Goal: Task Accomplishment & Management: Manage account settings

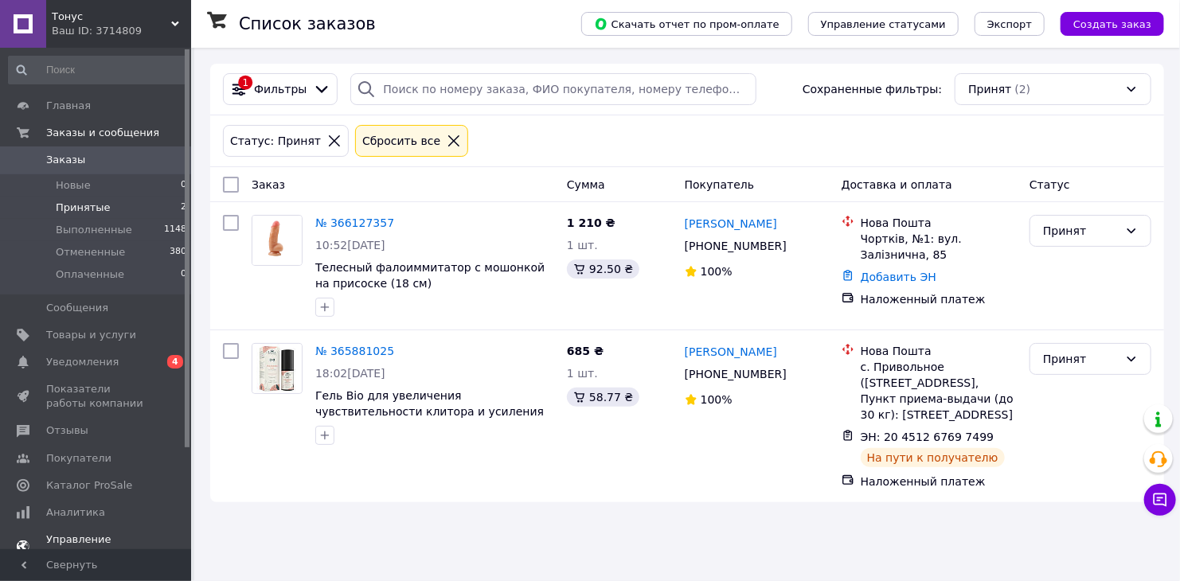
click at [135, 357] on span "Уведомления" at bounding box center [96, 362] width 101 height 14
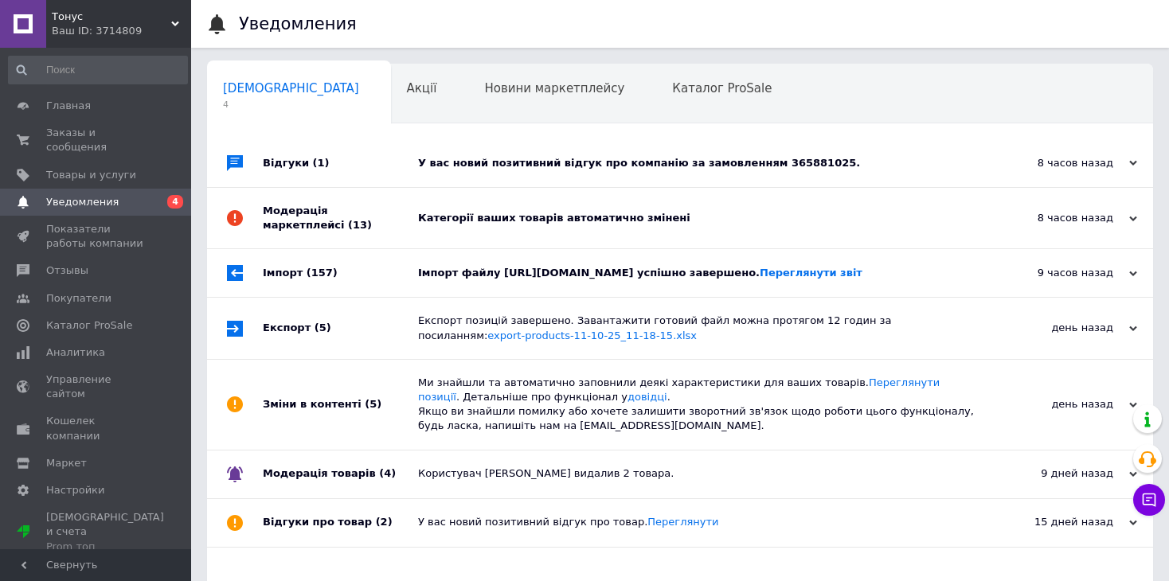
click at [603, 163] on div "У вас новий позитивний відгук про компанію за замовленням 365881025." at bounding box center [698, 163] width 560 height 14
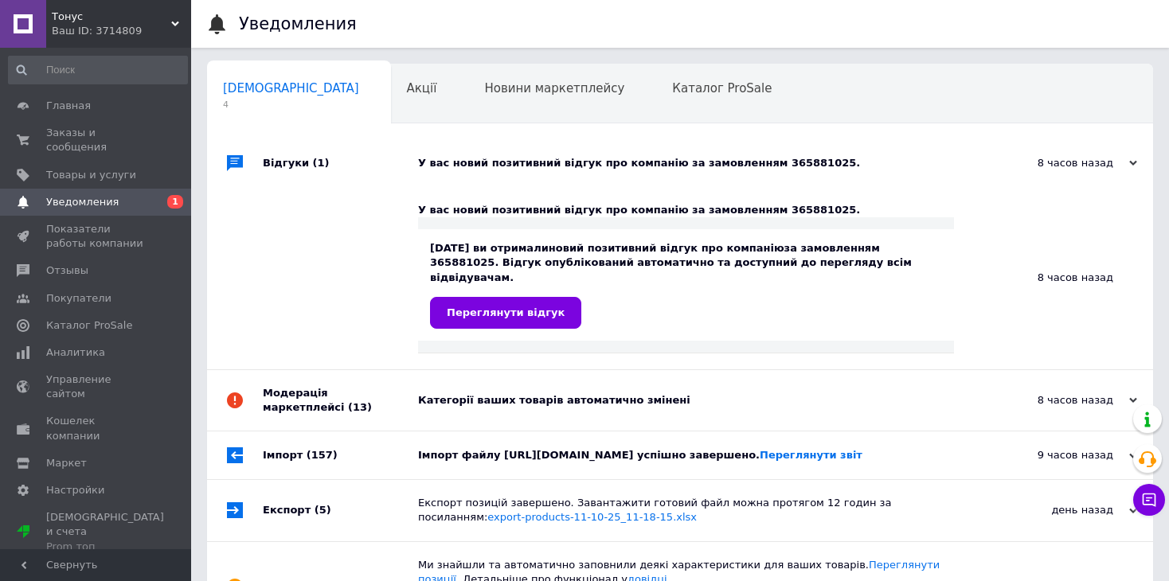
click at [511, 166] on div "У вас новий позитивний відгук про компанію за замовленням 365881025." at bounding box center [698, 163] width 560 height 14
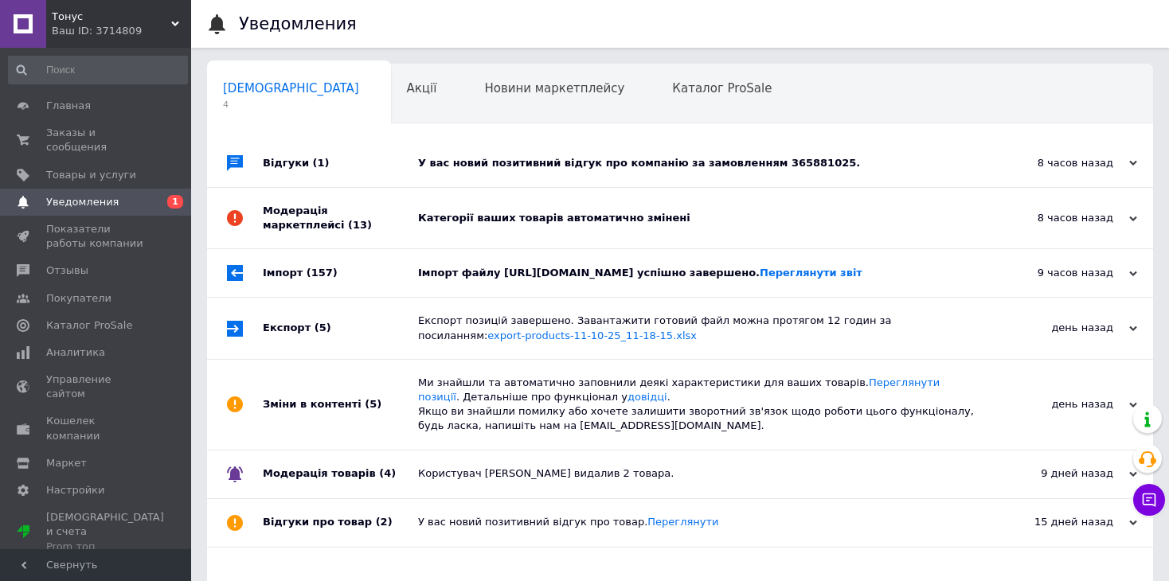
click at [491, 213] on div "Категорії ваших товарів автоматично змінені" at bounding box center [698, 218] width 560 height 14
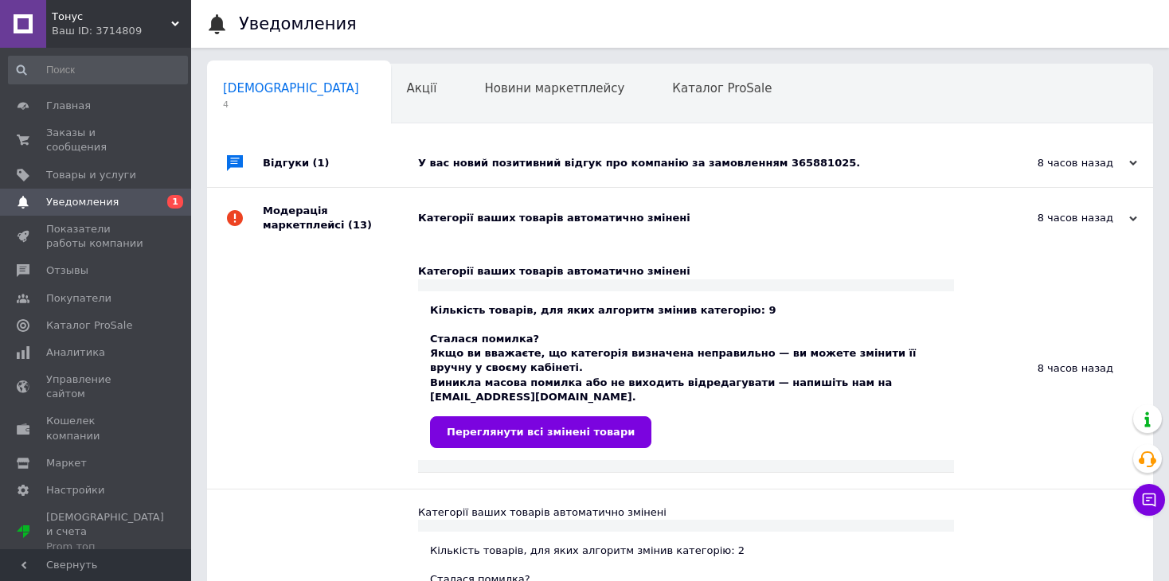
click at [425, 223] on div "Категорії ваших товарів автоматично змінені" at bounding box center [698, 218] width 560 height 14
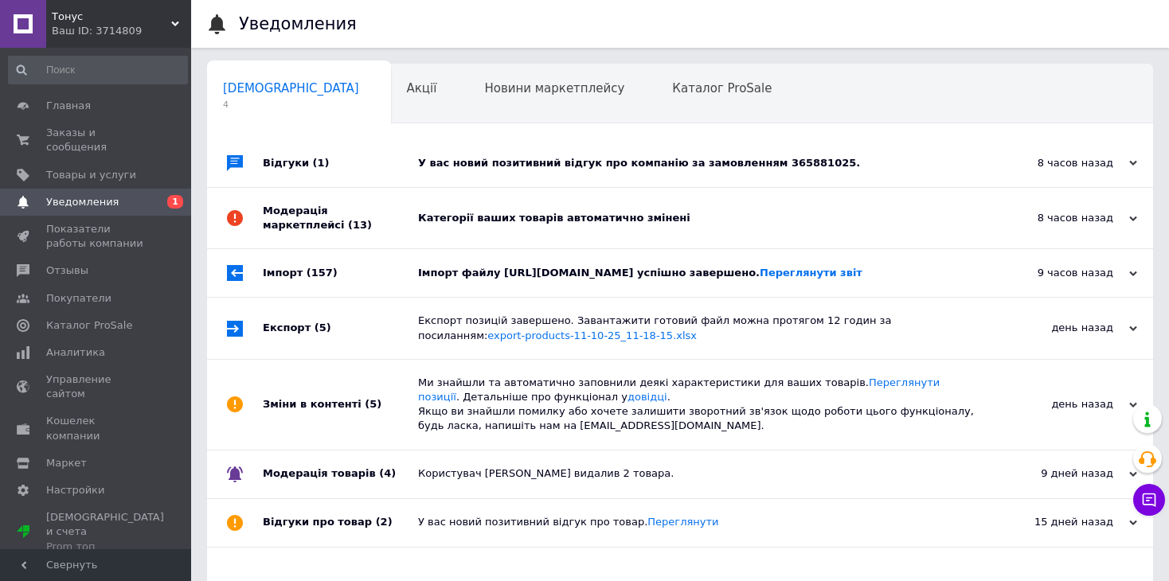
click at [128, 189] on link "Уведомления 0 1" at bounding box center [98, 202] width 196 height 27
click at [101, 263] on span "Отзывы" at bounding box center [96, 270] width 101 height 14
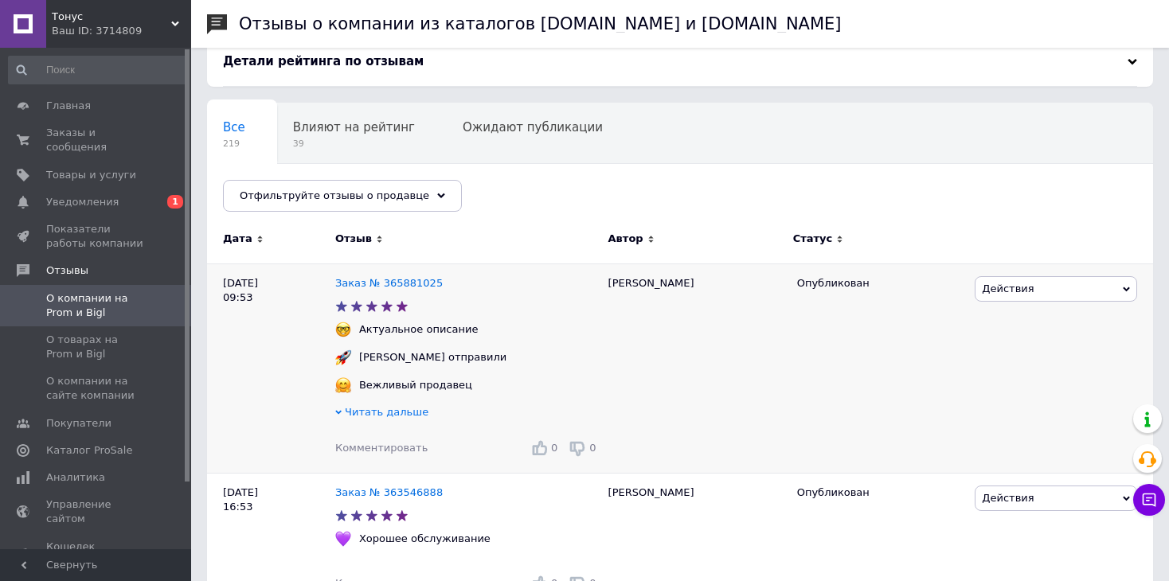
scroll to position [159, 0]
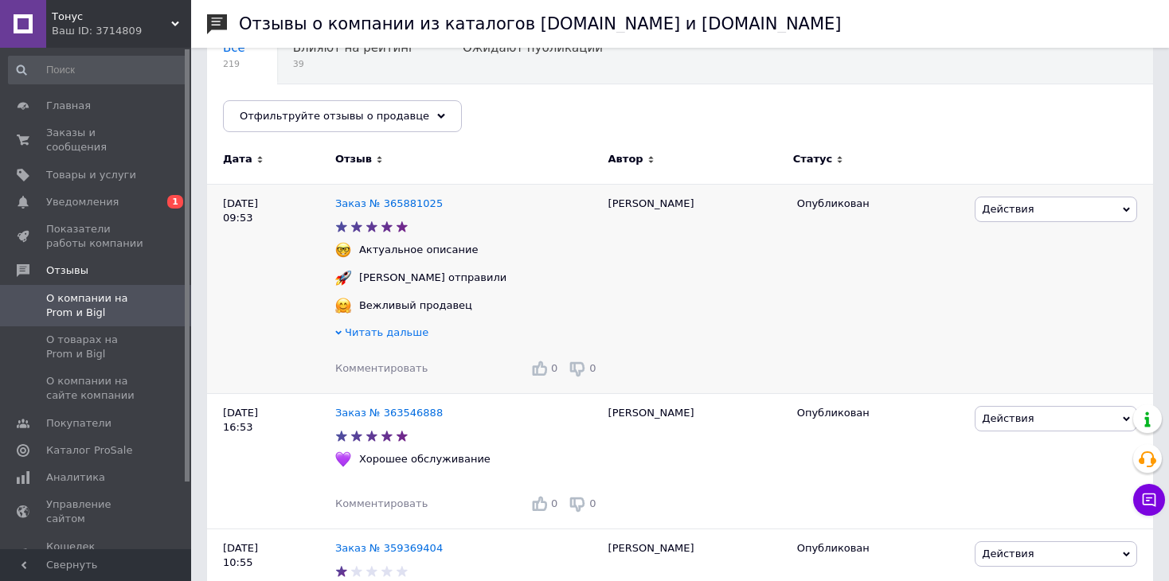
click at [383, 334] on span "Читать дальше" at bounding box center [387, 332] width 84 height 12
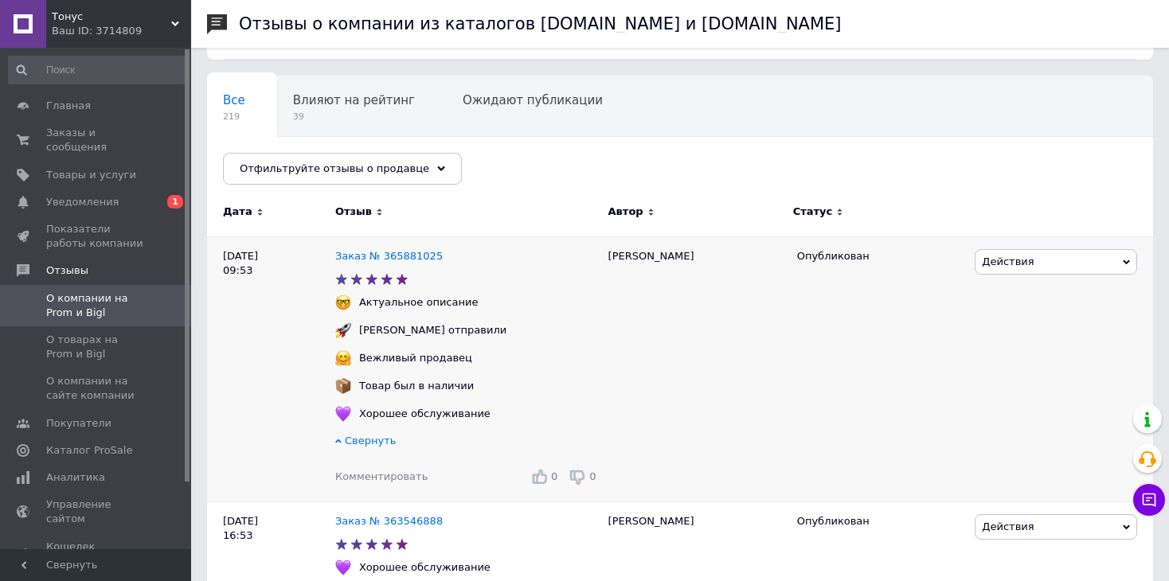
scroll to position [80, 0]
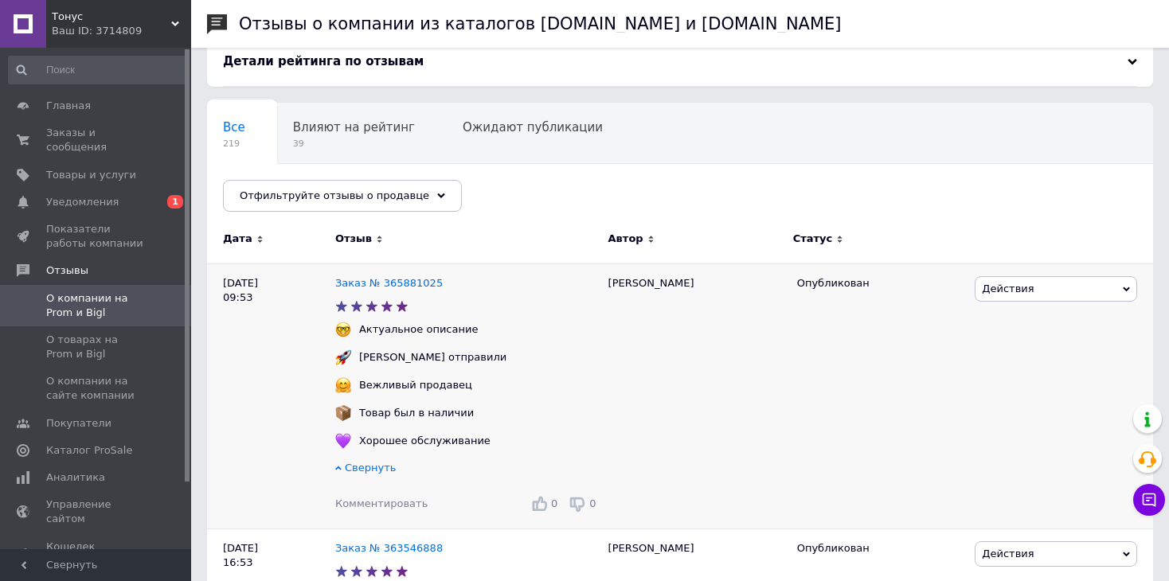
click at [374, 289] on div "Заказ № 365881025" at bounding box center [389, 283] width 114 height 21
click at [380, 281] on link "Заказ № 365881025" at bounding box center [388, 283] width 107 height 12
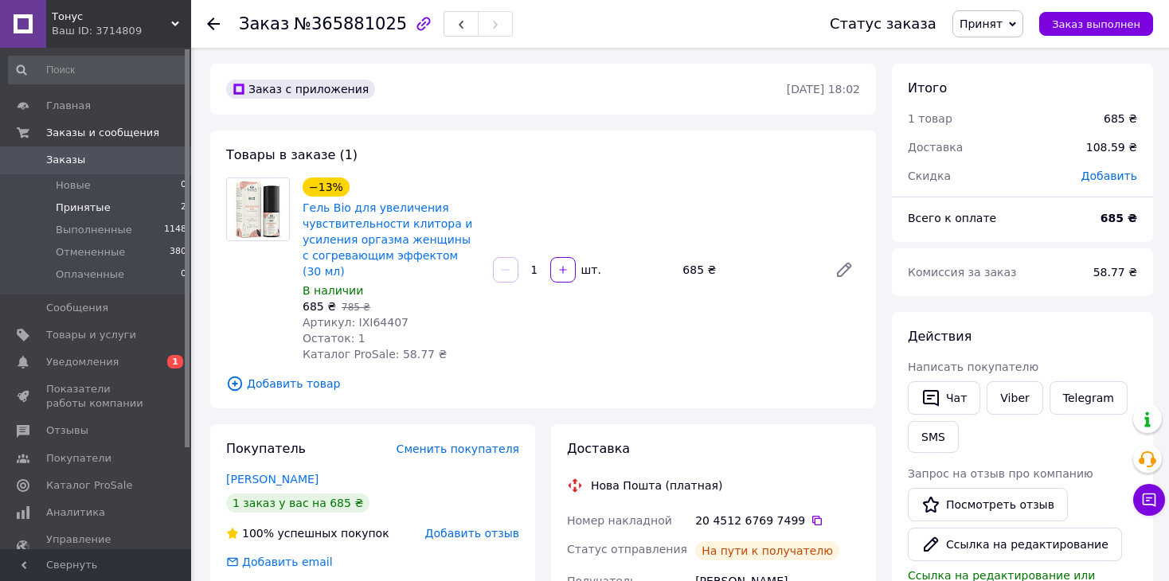
click at [116, 201] on li "Принятые 2" at bounding box center [98, 208] width 196 height 22
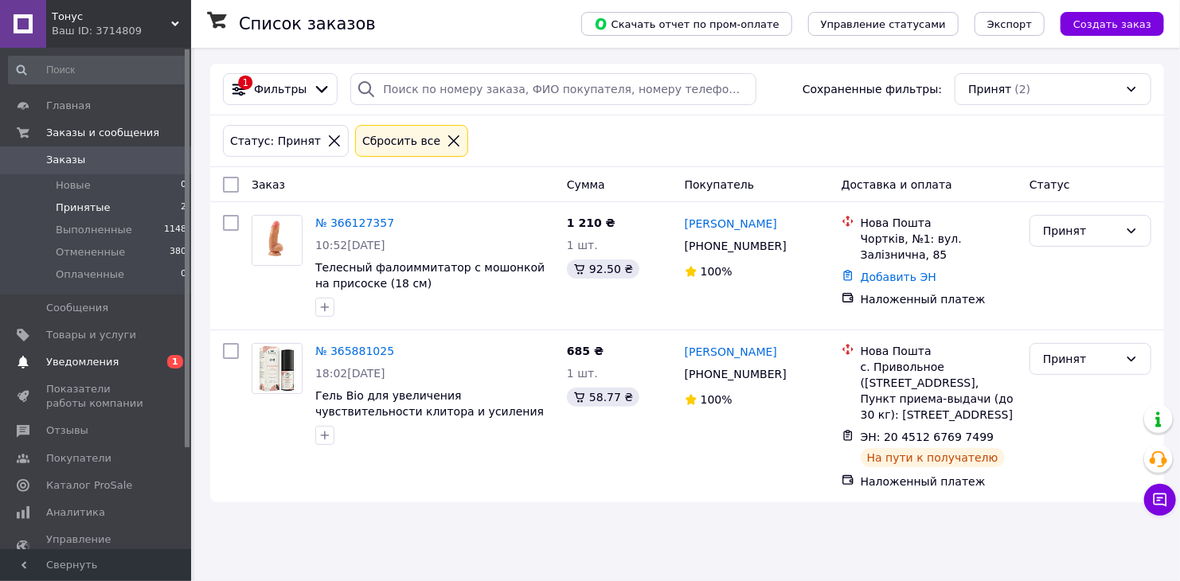
click at [146, 359] on span "Уведомления" at bounding box center [96, 362] width 101 height 14
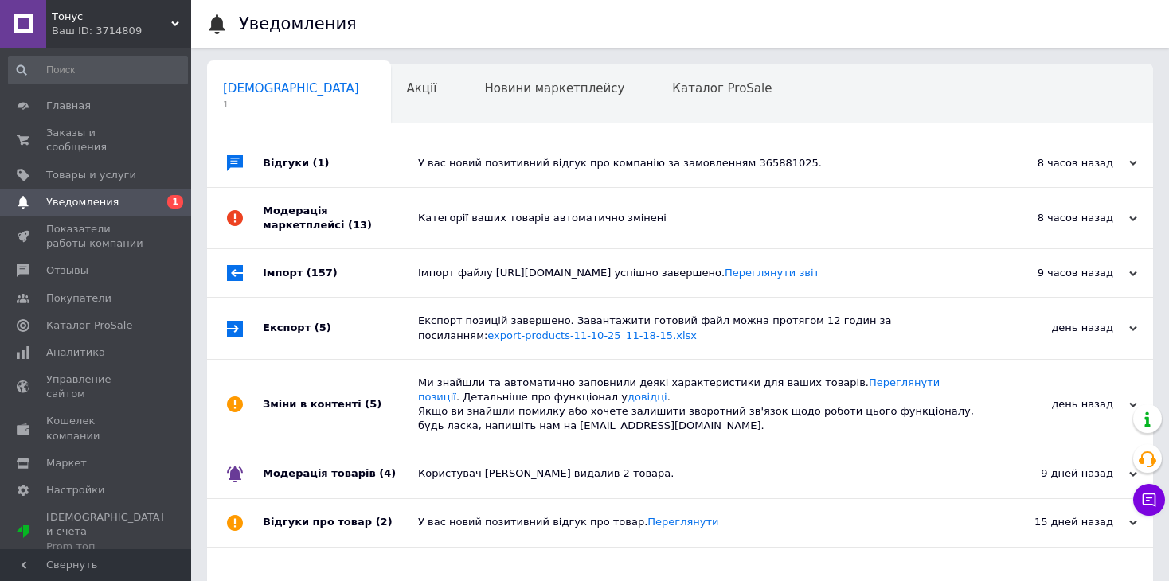
click at [515, 224] on div "Категорії ваших товарів автоматично змінені" at bounding box center [698, 218] width 560 height 14
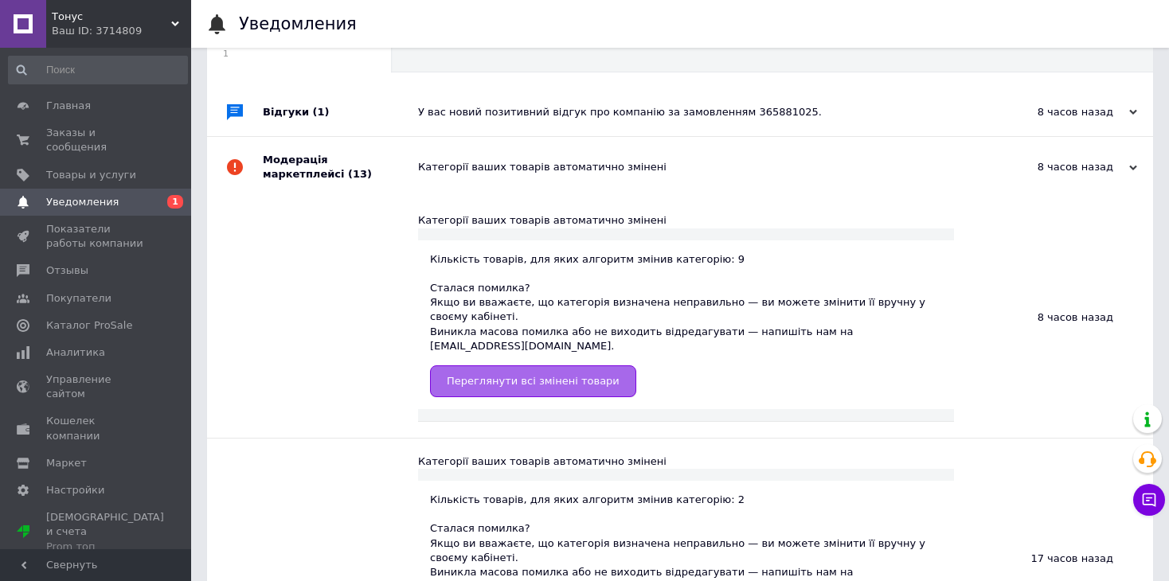
scroll to position [80, 0]
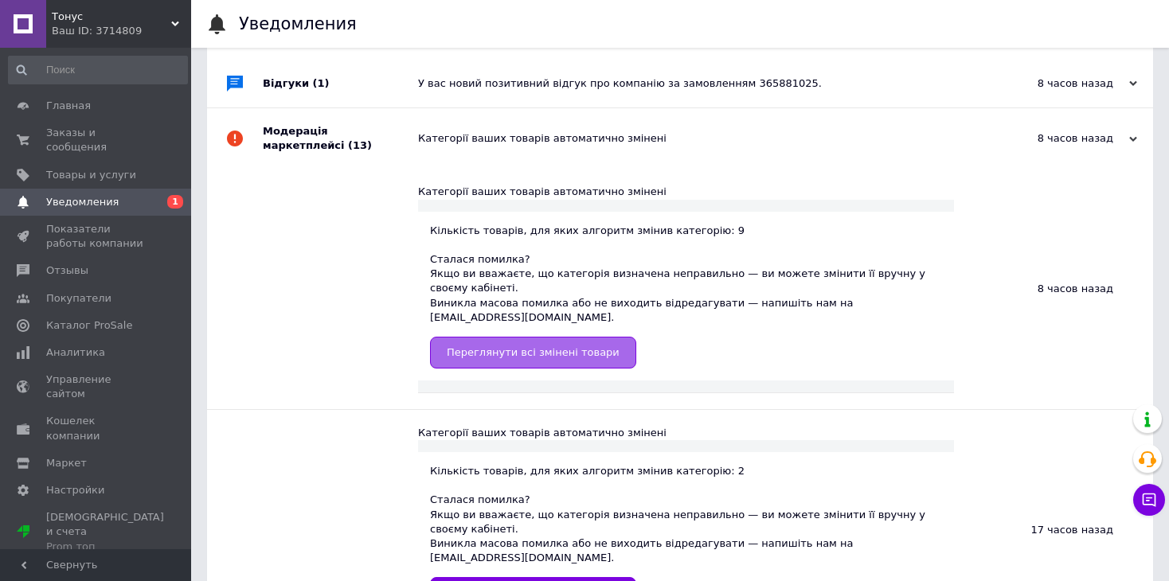
click at [512, 346] on span "Переглянути всі змінені товари" at bounding box center [533, 352] width 173 height 12
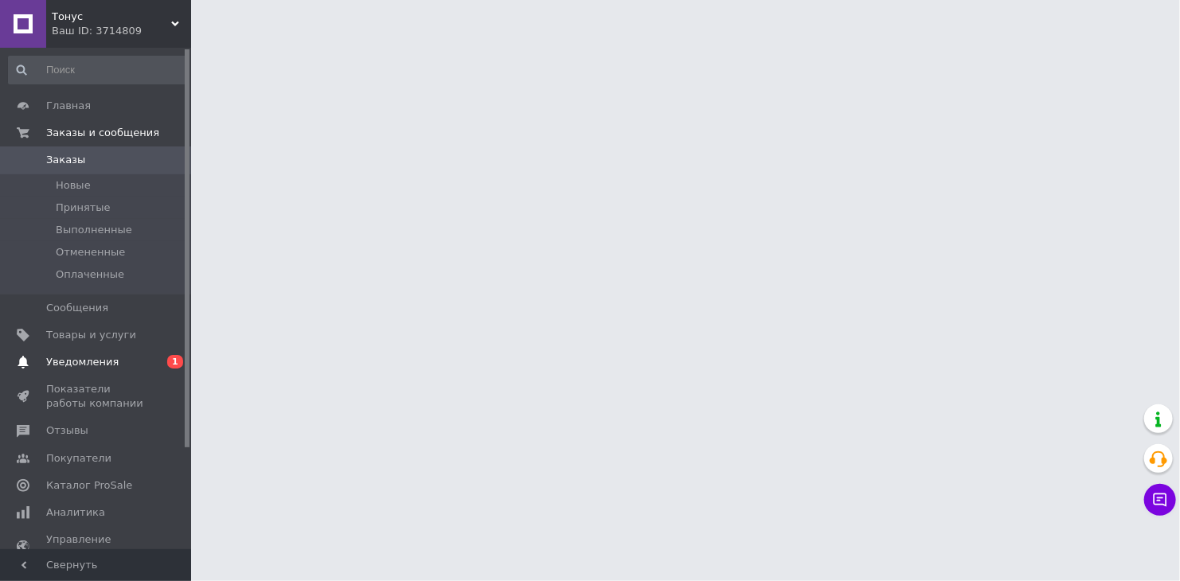
click at [133, 356] on span "Уведомления" at bounding box center [96, 362] width 101 height 14
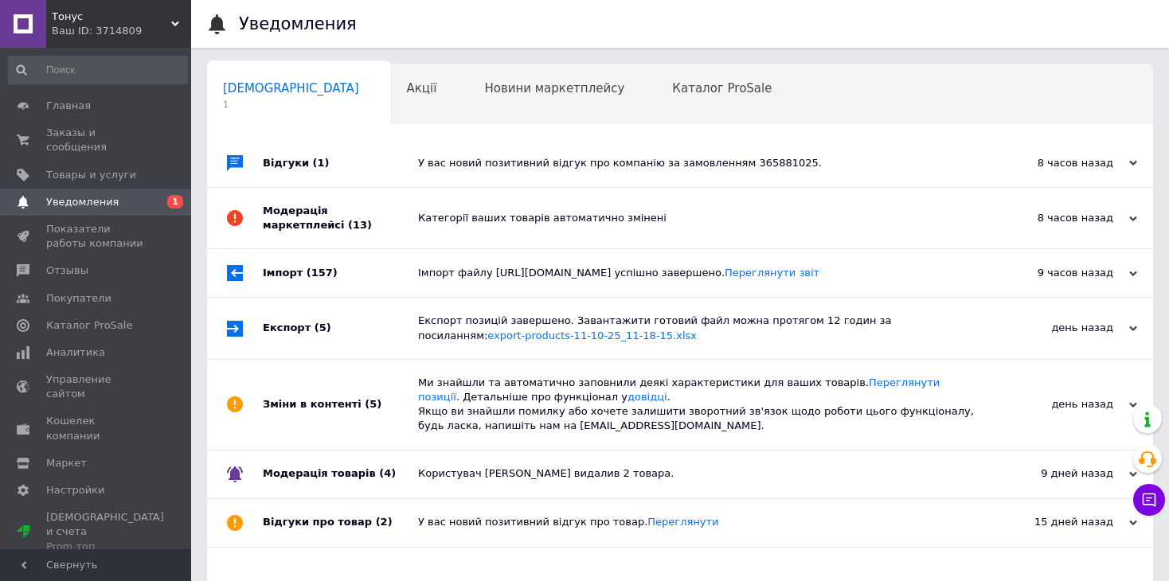
click at [490, 236] on div "Категорії ваших товарів автоматично змінені" at bounding box center [698, 218] width 560 height 60
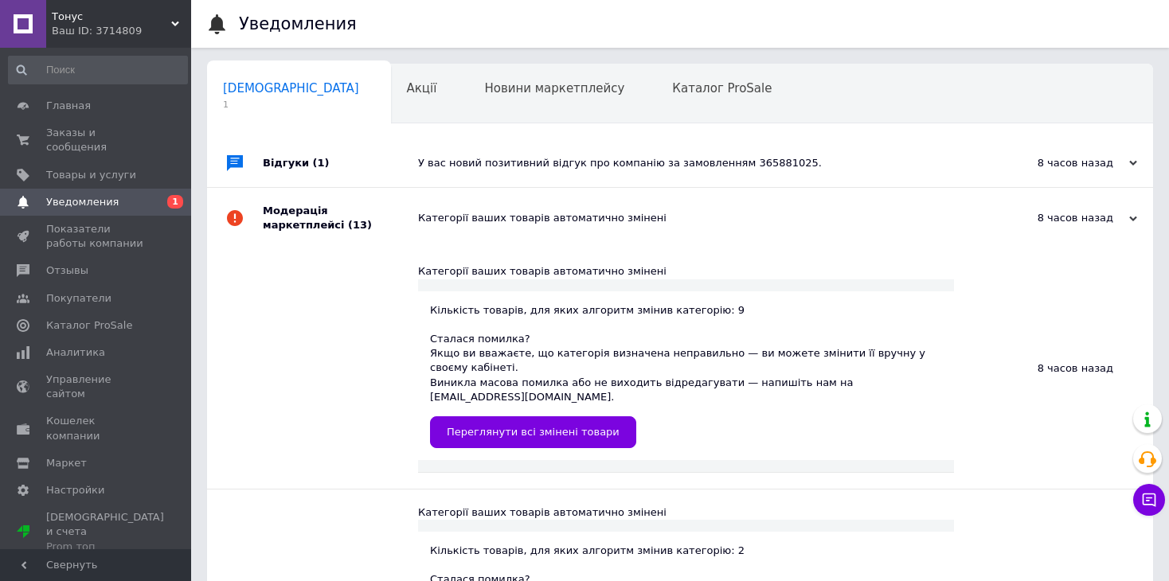
click at [514, 173] on div "У вас новий позитивний відгук про компанію за замовленням 365881025." at bounding box center [698, 163] width 560 height 48
